Goal: Task Accomplishment & Management: Complete application form

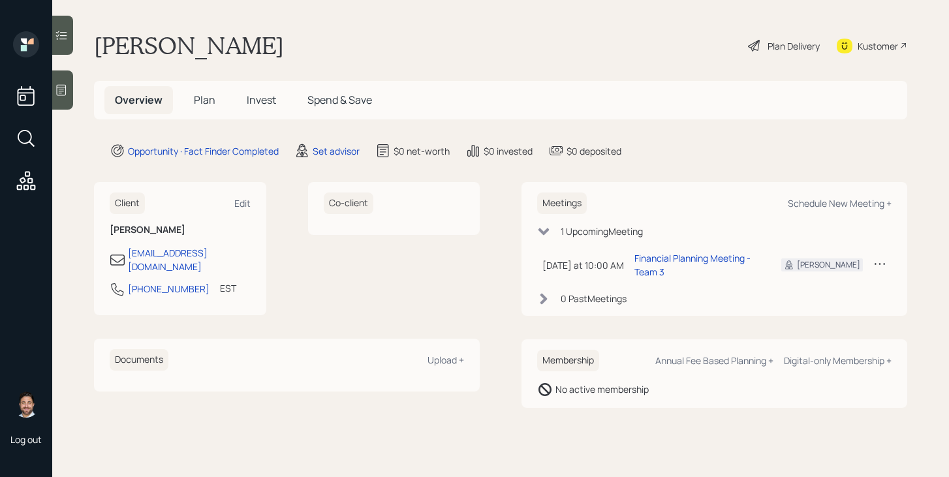
click at [200, 105] on span "Plan" at bounding box center [205, 100] width 22 height 14
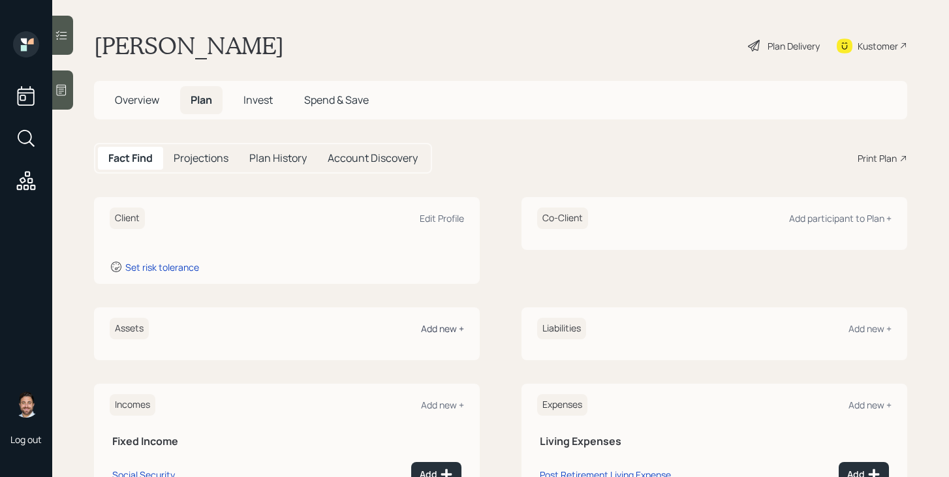
click at [446, 326] on div "Add new +" at bounding box center [442, 328] width 43 height 12
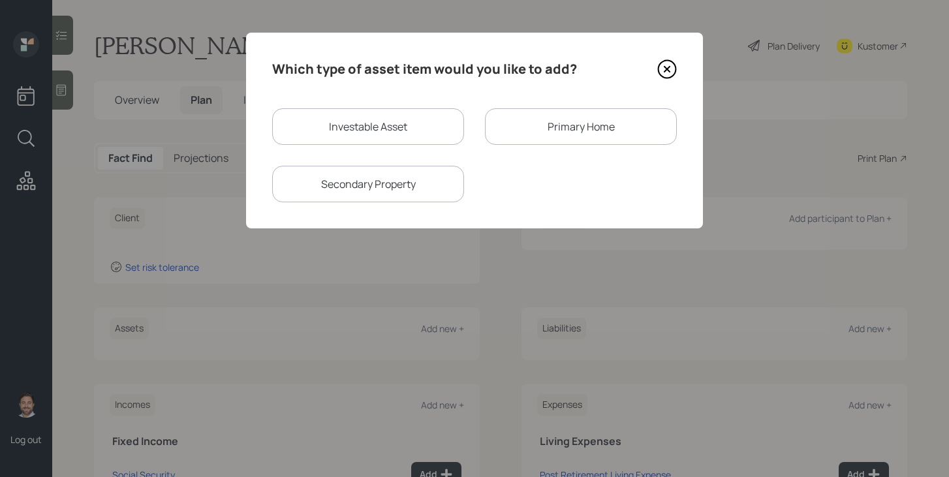
click at [315, 136] on div "Investable Asset" at bounding box center [368, 126] width 192 height 37
select select "taxable"
select select "balanced"
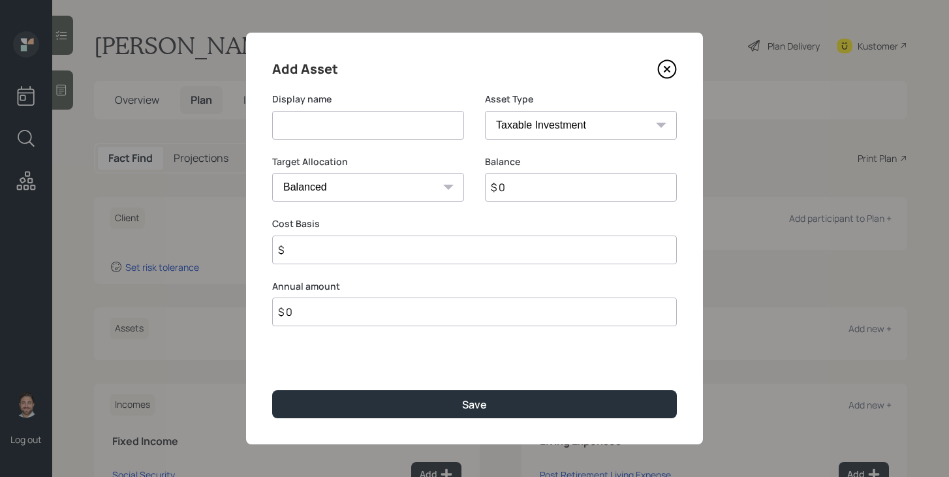
click at [316, 129] on input at bounding box center [368, 125] width 192 height 29
type input "Current 401k"
click at [552, 121] on select "SEP [PERSON_NAME] IRA 401(k) [PERSON_NAME] 401(k) 403(b) [PERSON_NAME] 403(b) 4…" at bounding box center [581, 125] width 192 height 29
select select "company_sponsored"
click at [485, 111] on select "SEP [PERSON_NAME] IRA 401(k) [PERSON_NAME] 401(k) 403(b) [PERSON_NAME] 403(b) 4…" at bounding box center [581, 125] width 192 height 29
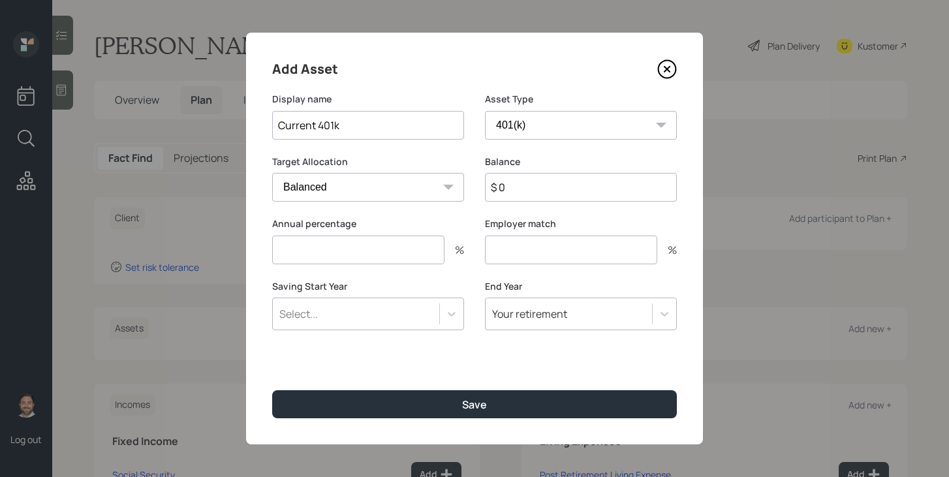
click at [365, 255] on input "number" at bounding box center [358, 250] width 172 height 29
type input "0"
click at [524, 249] on input "number" at bounding box center [571, 250] width 172 height 29
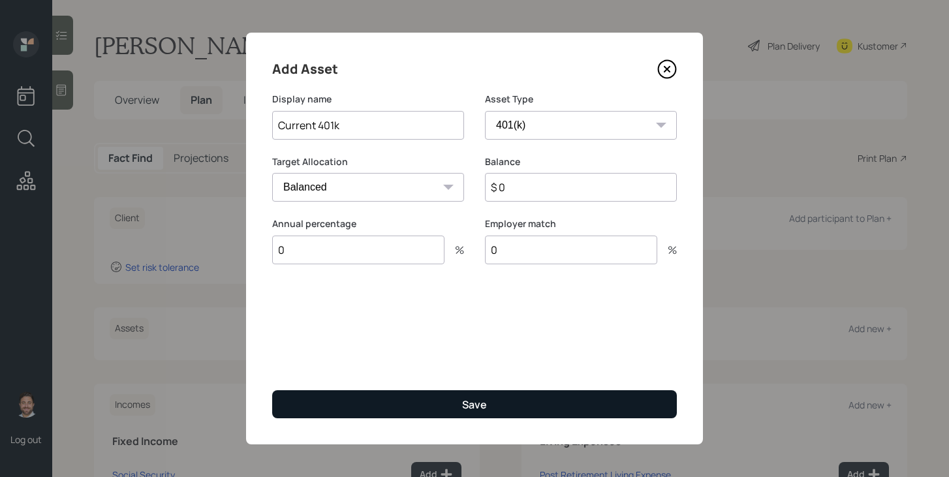
type input "0"
click at [504, 397] on button "Save" at bounding box center [474, 404] width 405 height 28
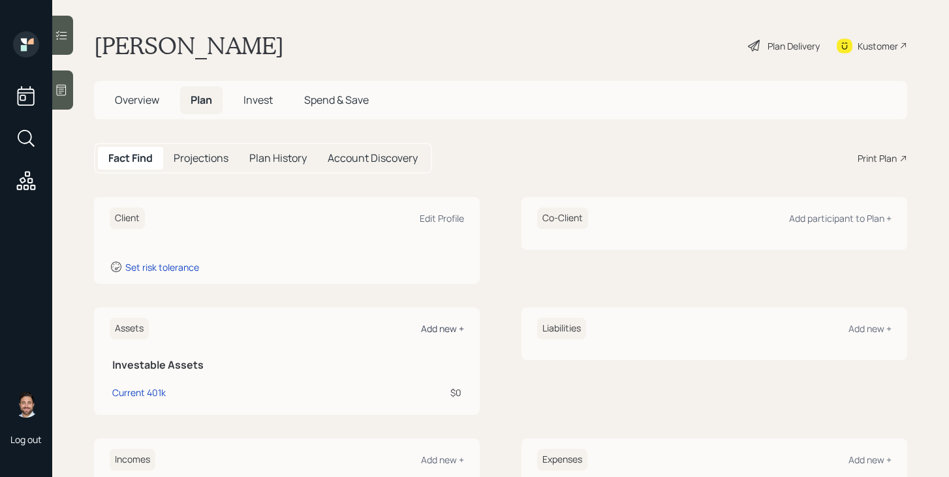
click at [449, 333] on div "Add new +" at bounding box center [442, 328] width 43 height 12
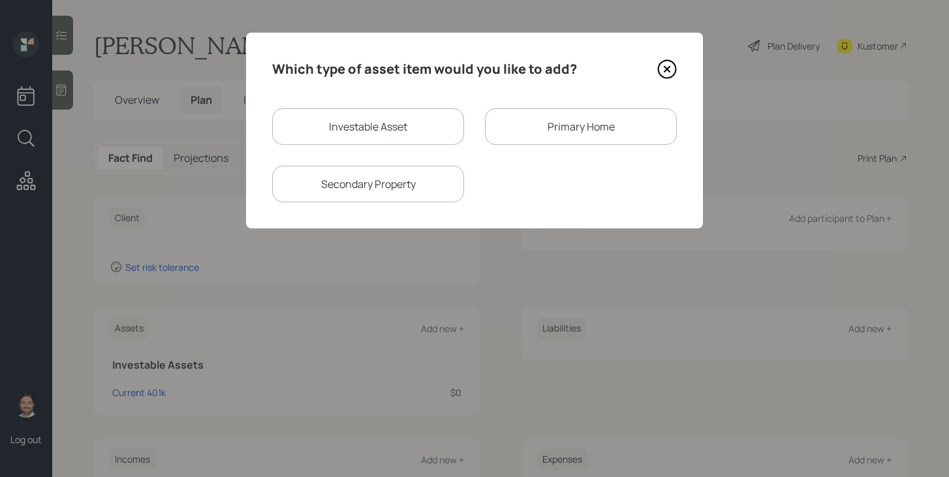
click at [389, 134] on div "Investable Asset" at bounding box center [368, 126] width 192 height 37
select select "taxable"
select select "balanced"
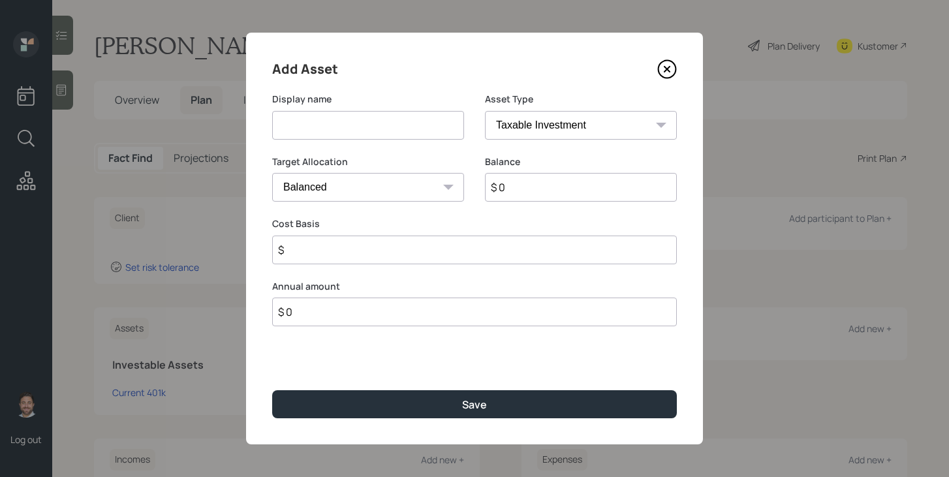
click at [389, 132] on input at bounding box center [368, 125] width 192 height 29
type input "Savings"
click at [535, 196] on input "$ 0" at bounding box center [581, 187] width 192 height 29
type input "$ 150,000"
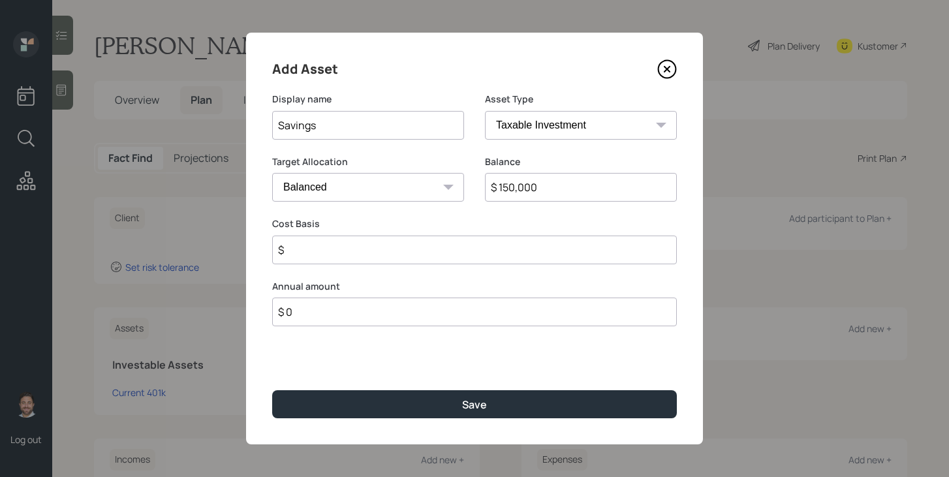
click at [492, 249] on input "$" at bounding box center [474, 250] width 405 height 29
type input "$ 0"
click at [557, 117] on select "SEP [PERSON_NAME] IRA 401(k) [PERSON_NAME] 401(k) 403(b) [PERSON_NAME] 403(b) 4…" at bounding box center [581, 125] width 192 height 29
select select "cash"
click at [485, 111] on select "SEP [PERSON_NAME] IRA 401(k) [PERSON_NAME] 401(k) 403(b) [PERSON_NAME] 403(b) 4…" at bounding box center [581, 125] width 192 height 29
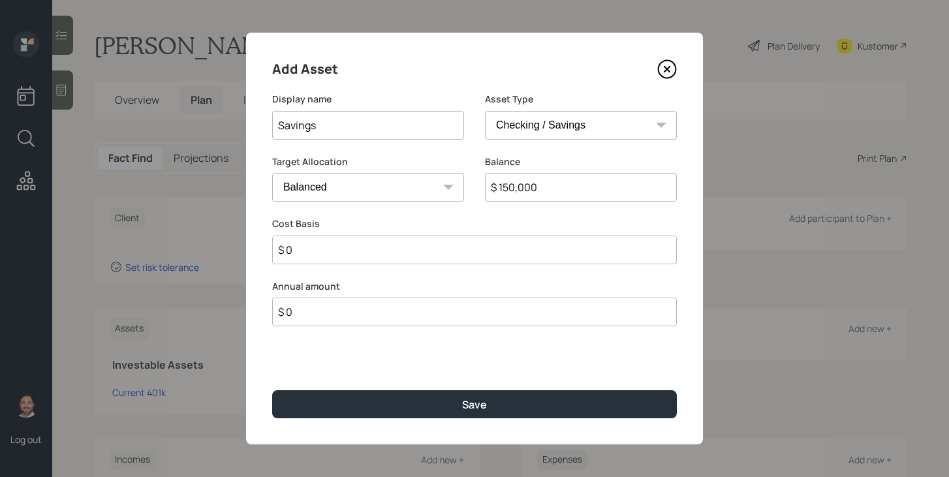
type input "$"
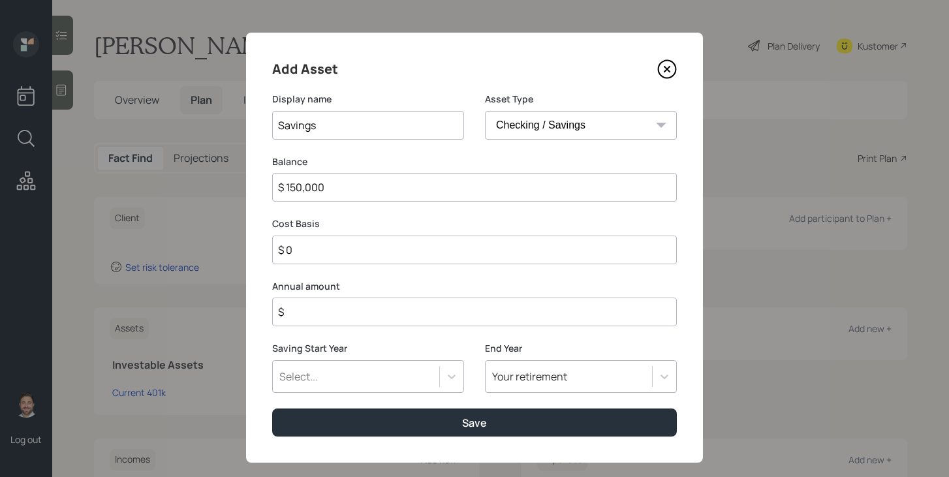
click at [384, 247] on input "$ 0" at bounding box center [474, 250] width 405 height 29
type input "$ 150,000"
click at [387, 310] on input "$" at bounding box center [474, 312] width 405 height 29
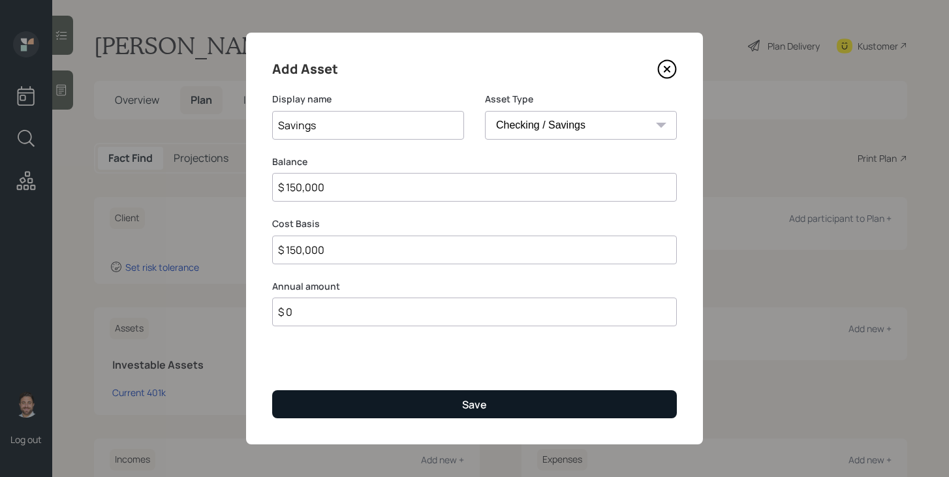
type input "$ 0"
click at [388, 407] on button "Save" at bounding box center [474, 404] width 405 height 28
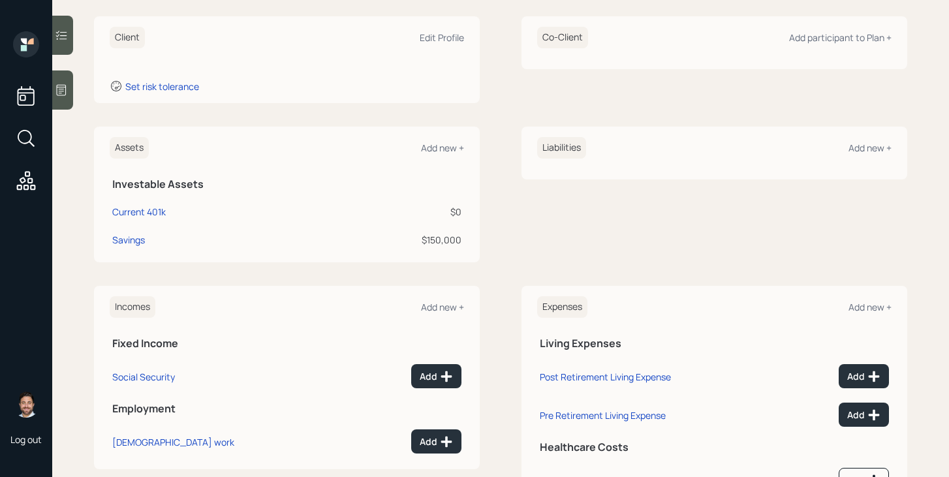
scroll to position [243, 0]
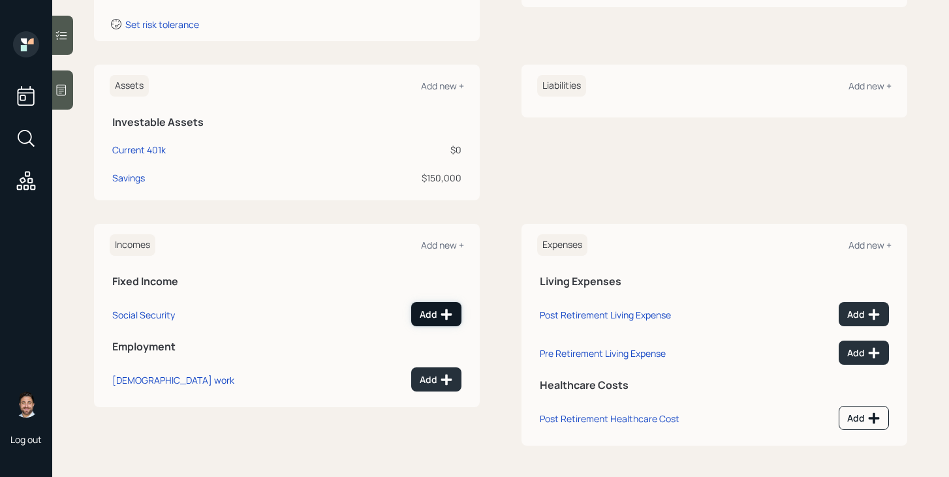
click at [440, 315] on icon at bounding box center [446, 314] width 13 height 13
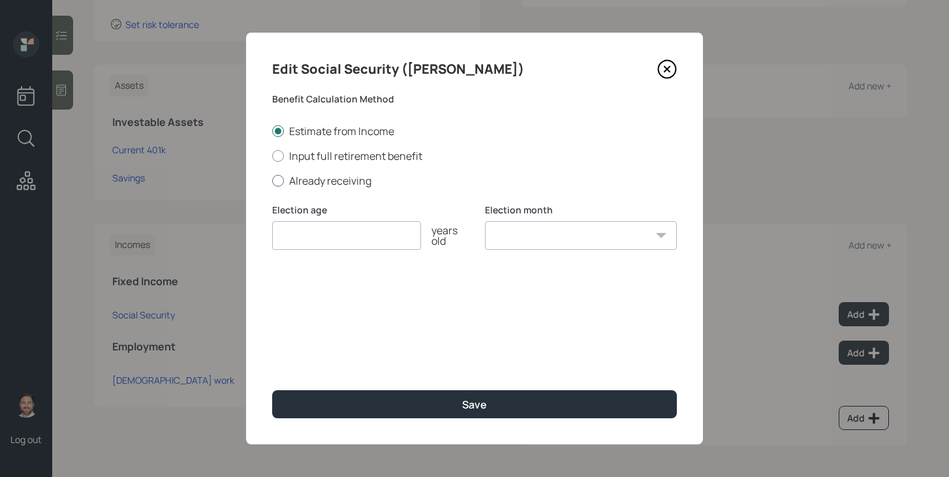
click at [343, 186] on label "Already receiving" at bounding box center [474, 181] width 405 height 14
click at [272, 181] on input "Already receiving" at bounding box center [271, 180] width 1 height 1
radio input "true"
click at [339, 301] on input "$" at bounding box center [474, 298] width 405 height 29
type input "$ 3,300"
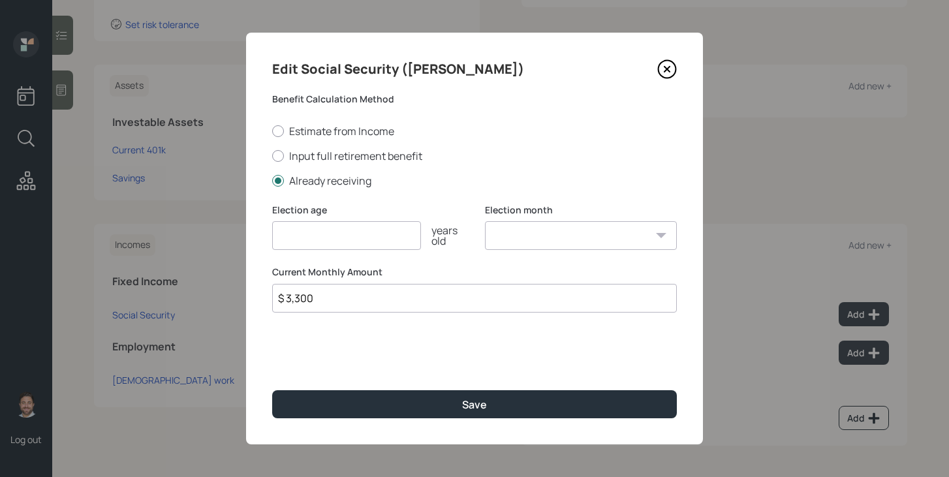
click at [374, 230] on input "number" at bounding box center [346, 235] width 149 height 29
type input "70"
click at [512, 225] on select "January February March April May June July August September October November De…" at bounding box center [581, 235] width 192 height 29
select select "12"
click at [485, 221] on select "January February March April May June July August September October November De…" at bounding box center [581, 235] width 192 height 29
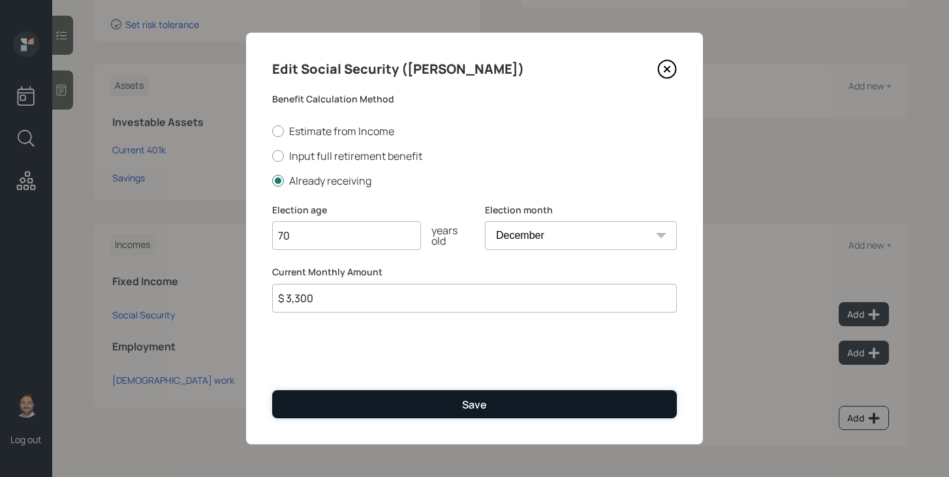
click at [511, 407] on button "Save" at bounding box center [474, 404] width 405 height 28
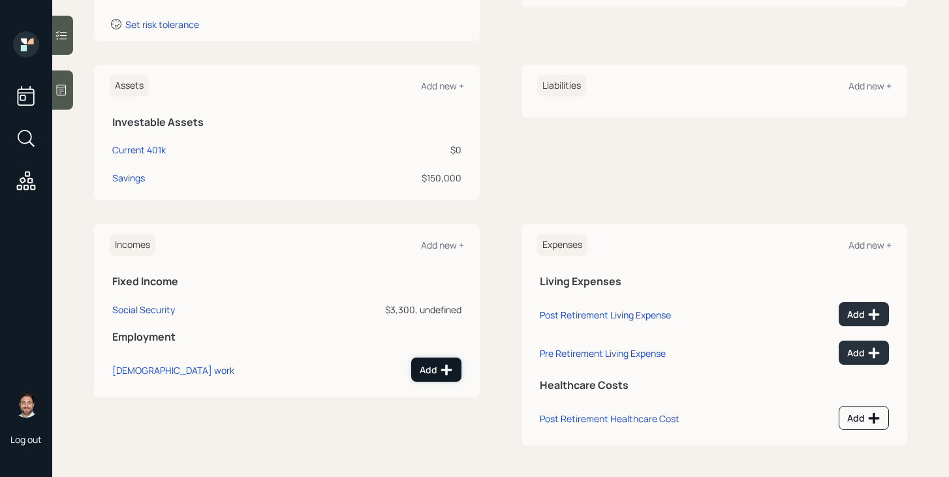
click at [439, 367] on div "Add" at bounding box center [436, 369] width 33 height 13
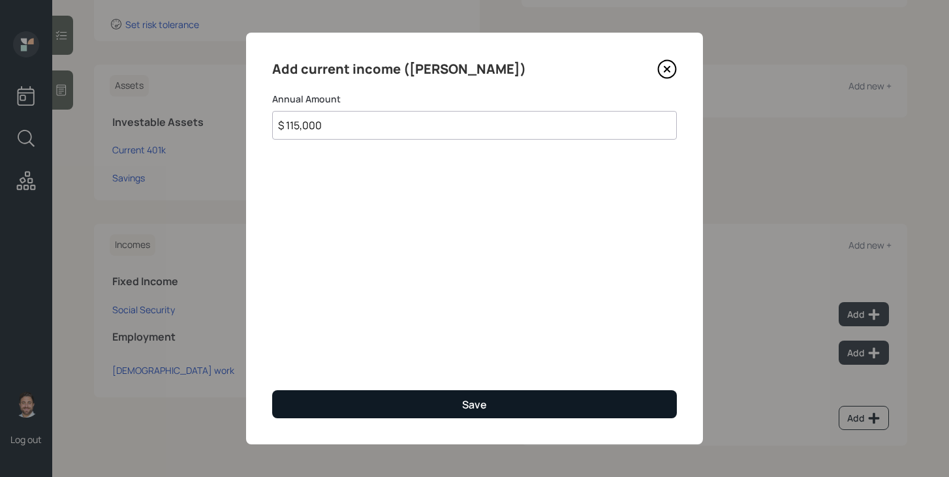
type input "$ 115,000"
click at [395, 406] on button "Save" at bounding box center [474, 404] width 405 height 28
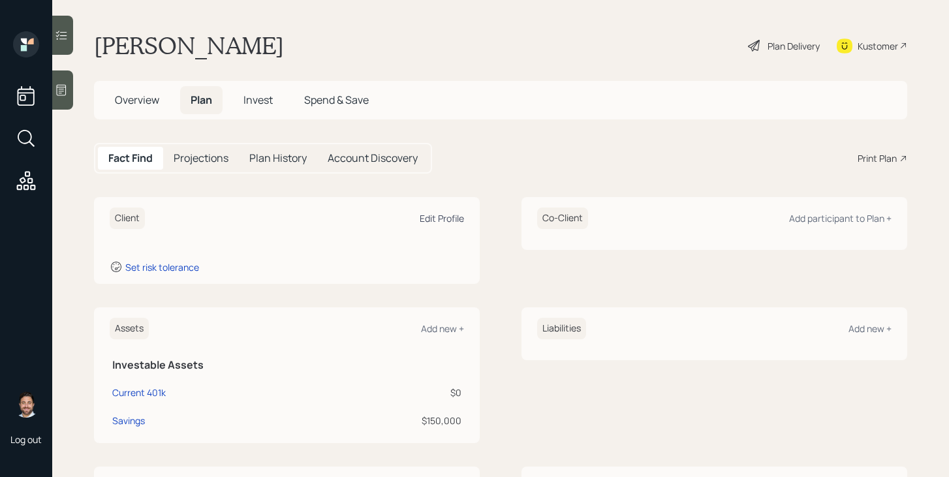
click at [432, 221] on div "Edit Profile" at bounding box center [442, 218] width 44 height 12
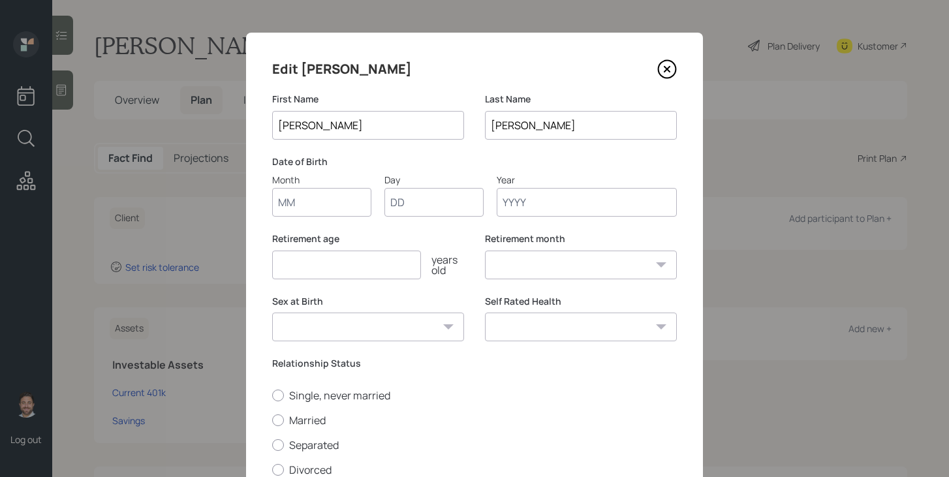
click at [339, 202] on input "Month" at bounding box center [321, 202] width 99 height 29
type input "01"
type input "1949"
select select "1"
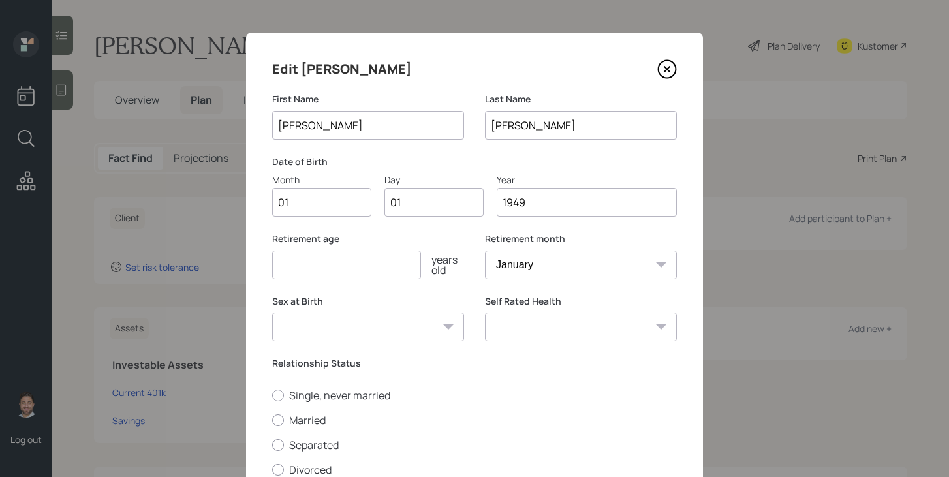
type input "1949"
click at [311, 265] on input "number" at bounding box center [346, 265] width 149 height 29
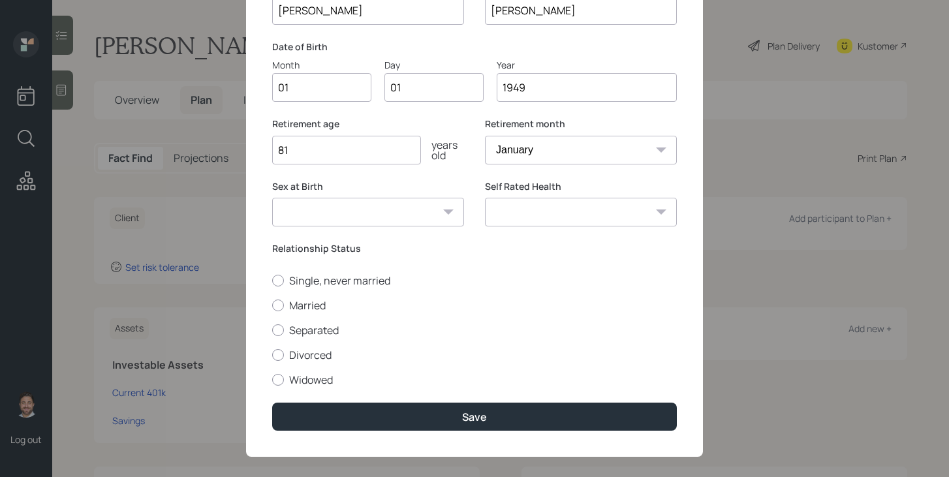
scroll to position [128, 0]
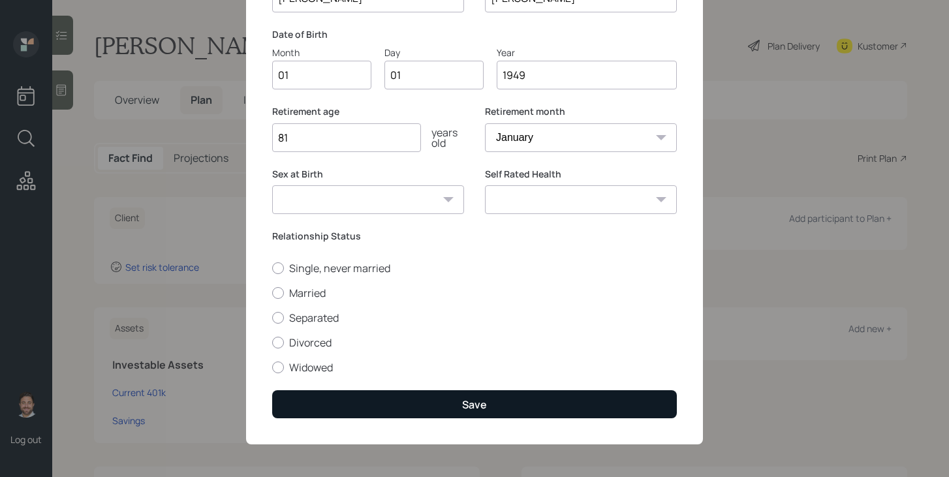
type input "81"
click at [377, 406] on button "Save" at bounding box center [474, 404] width 405 height 28
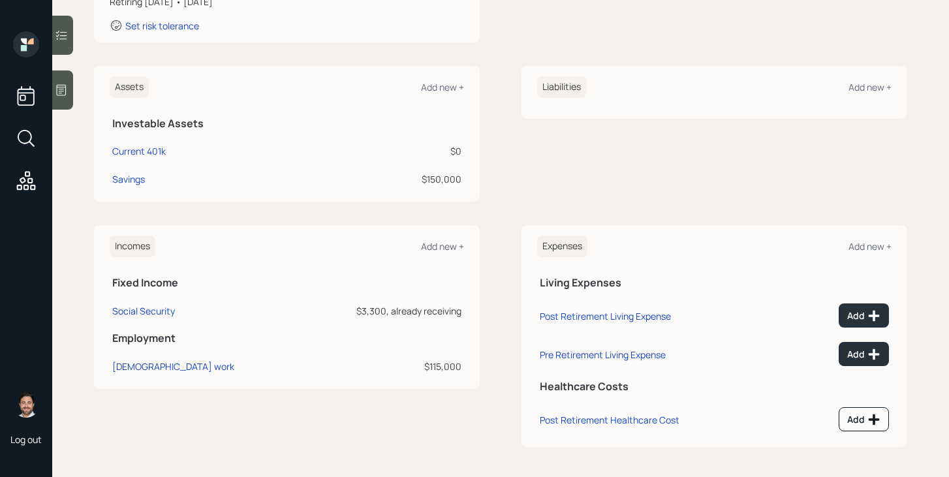
scroll to position [270, 0]
click at [854, 348] on div "Add" at bounding box center [863, 353] width 33 height 13
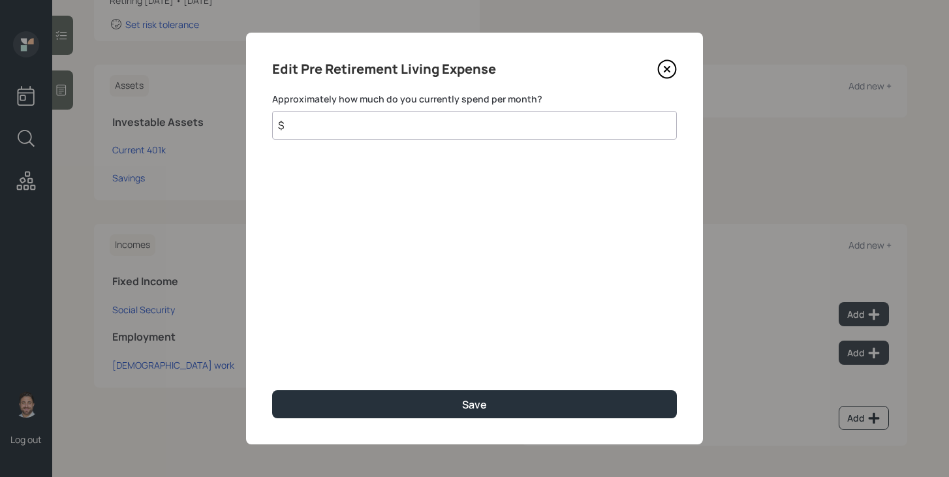
click at [606, 128] on input "$" at bounding box center [474, 125] width 405 height 29
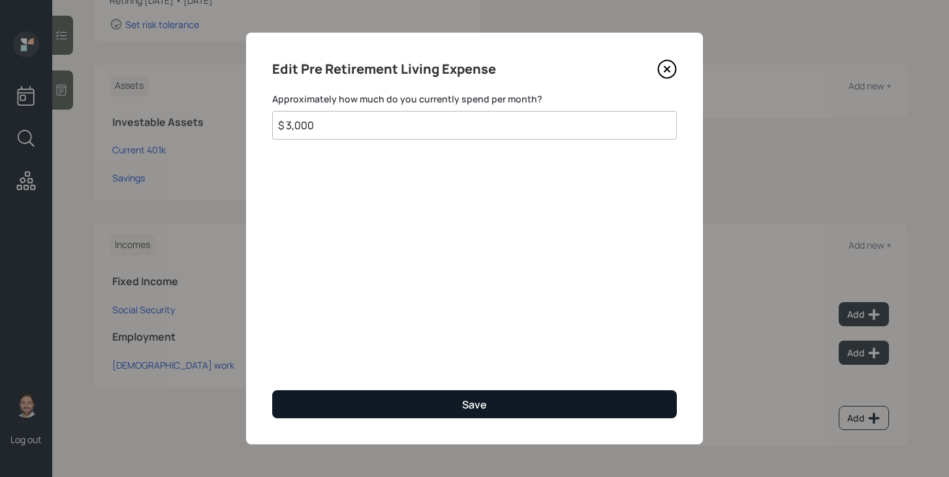
type input "$ 3,000"
click at [576, 407] on button "Save" at bounding box center [474, 404] width 405 height 28
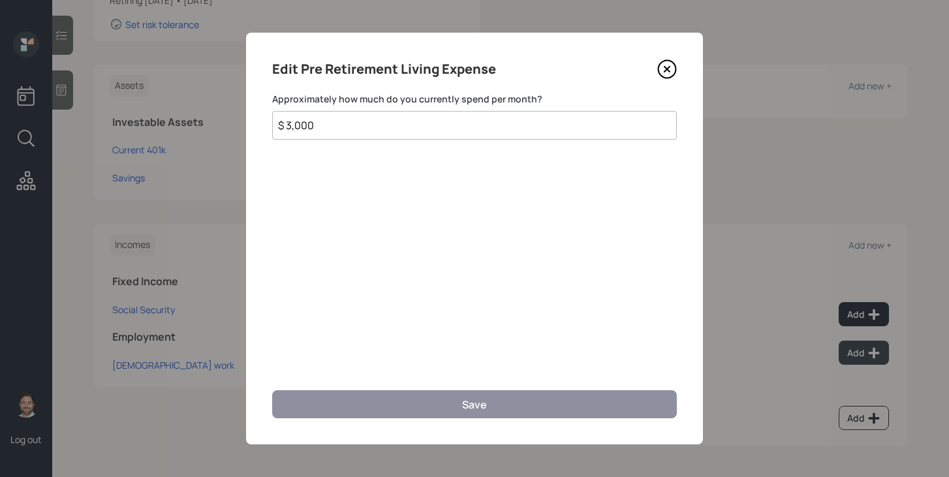
scroll to position [260, 0]
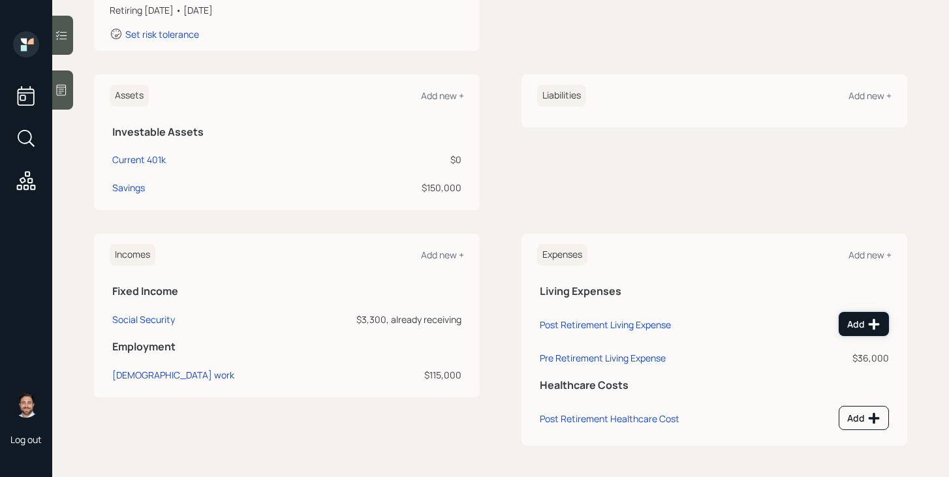
click at [861, 313] on button "Add" at bounding box center [864, 324] width 50 height 24
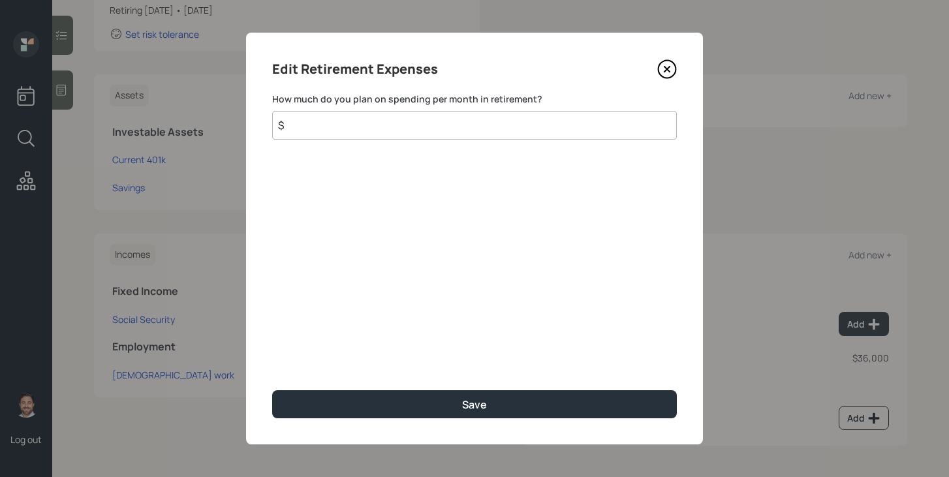
click at [435, 122] on input "$" at bounding box center [474, 125] width 405 height 29
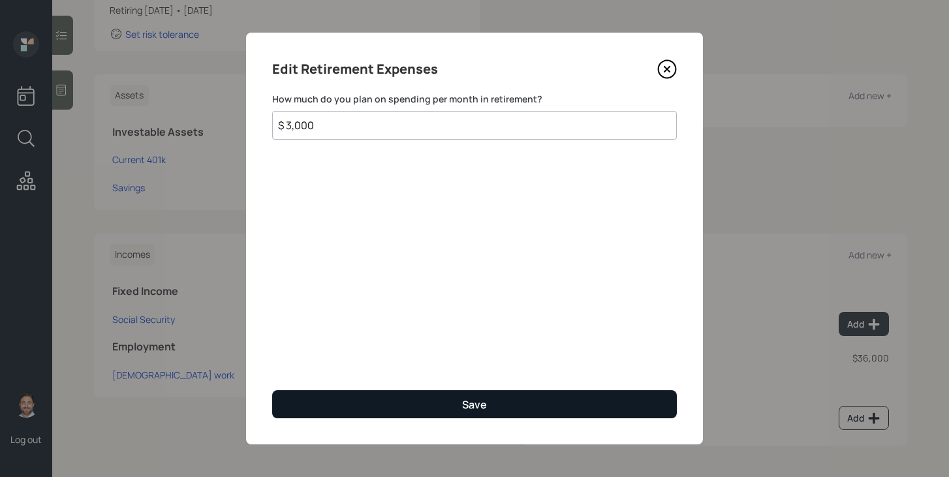
type input "$ 3,000"
click at [433, 396] on button "Save" at bounding box center [474, 404] width 405 height 28
